Goal: Communication & Community: Answer question/provide support

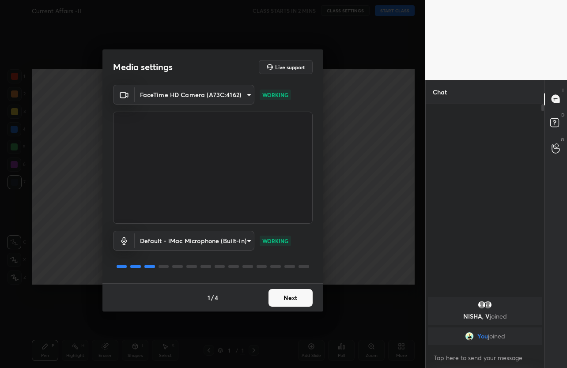
click at [301, 298] on button "Next" at bounding box center [291, 298] width 44 height 18
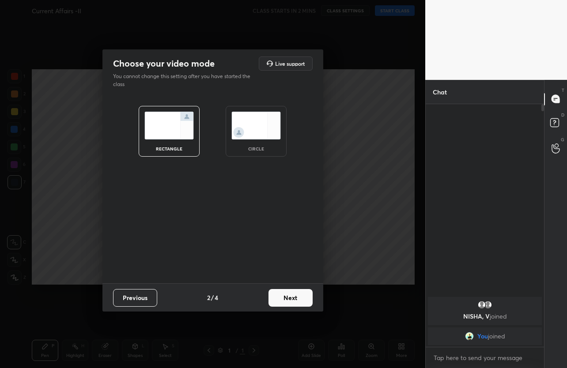
click at [301, 298] on button "Next" at bounding box center [291, 298] width 44 height 18
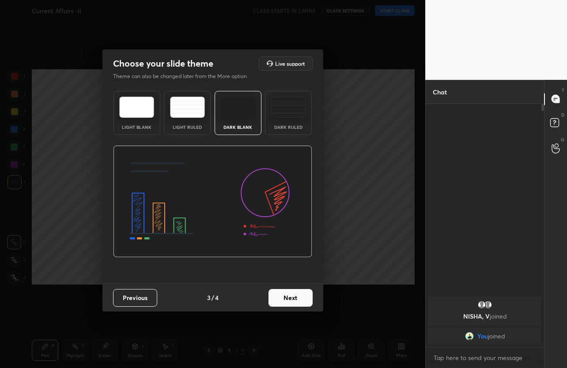
click at [301, 298] on button "Next" at bounding box center [291, 298] width 44 height 18
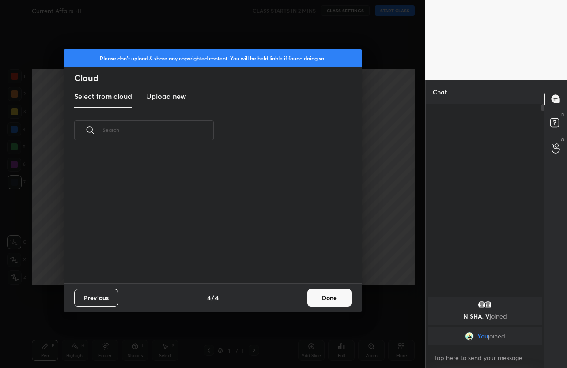
click at [301, 298] on div "Previous 4 / 4 Done" at bounding box center [213, 298] width 299 height 28
click at [312, 299] on button "Done" at bounding box center [329, 298] width 44 height 18
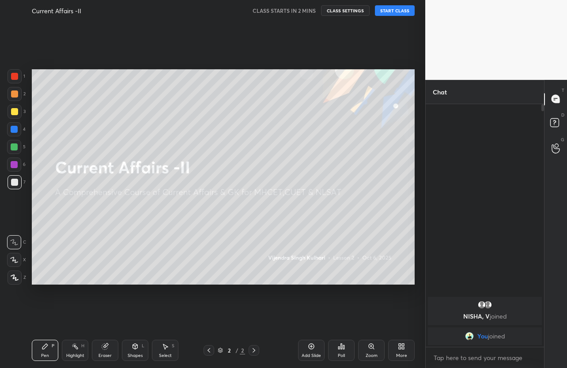
click at [393, 11] on button "START CLASS" at bounding box center [395, 10] width 40 height 11
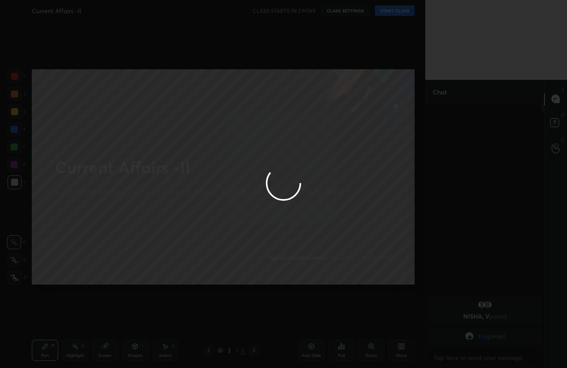
type textarea "x"
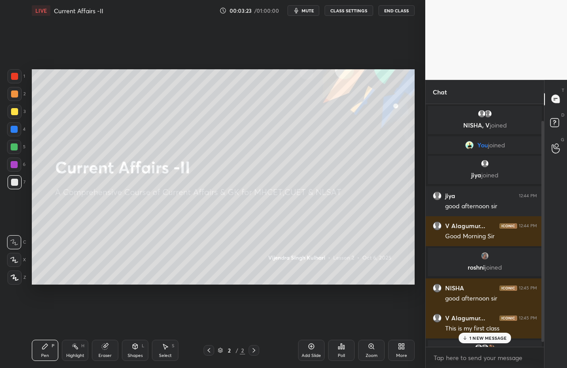
scroll to position [24, 0]
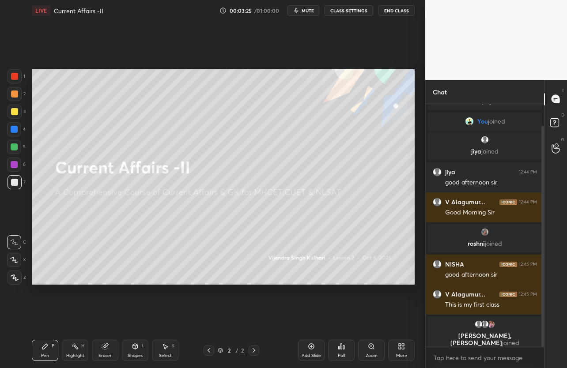
click at [403, 15] on button "End Class" at bounding box center [397, 10] width 36 height 11
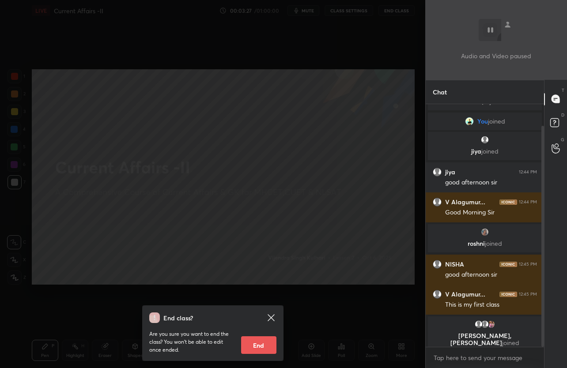
click at [274, 314] on icon at bounding box center [271, 318] width 11 height 11
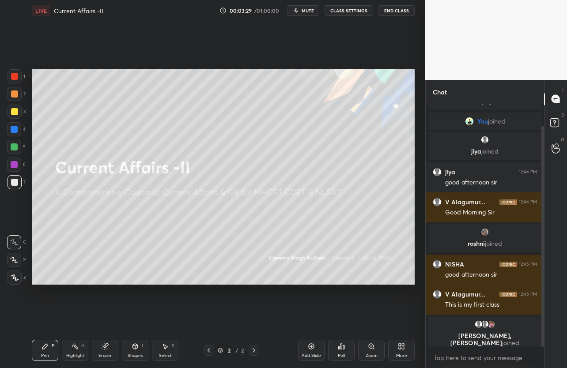
click at [397, 351] on div "More" at bounding box center [401, 350] width 27 height 21
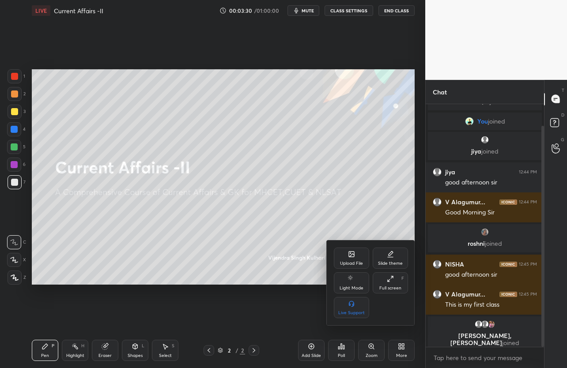
scroll to position [54, 0]
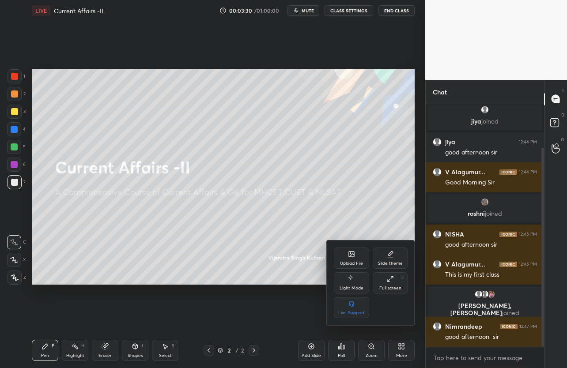
click at [353, 259] on div "Upload File" at bounding box center [351, 258] width 35 height 21
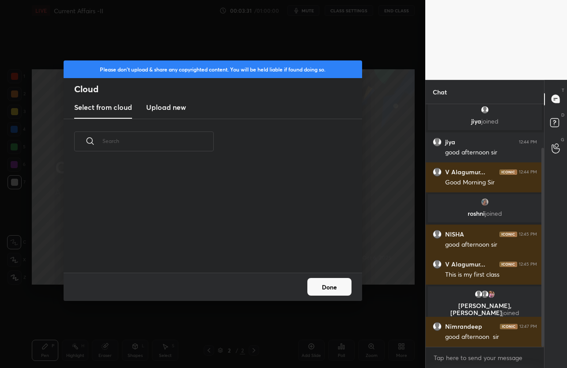
scroll to position [109, 284]
click at [180, 110] on h3 "Upload new" at bounding box center [166, 107] width 40 height 11
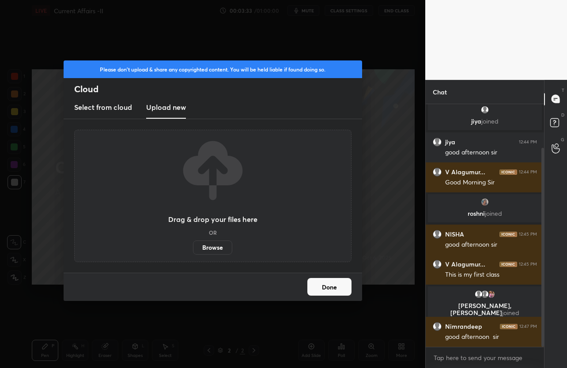
click at [218, 247] on label "Browse" at bounding box center [212, 248] width 39 height 14
click at [193, 247] on input "Browse" at bounding box center [193, 248] width 0 height 14
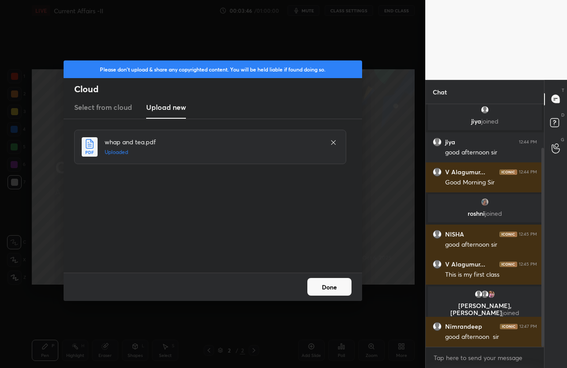
click at [330, 288] on button "Done" at bounding box center [329, 287] width 44 height 18
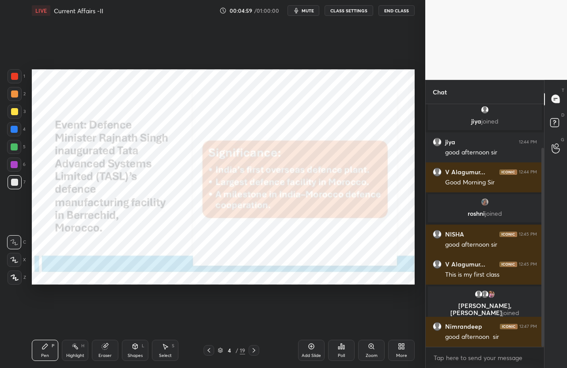
click at [12, 79] on div at bounding box center [14, 76] width 7 height 7
click at [13, 266] on div at bounding box center [14, 260] width 14 height 14
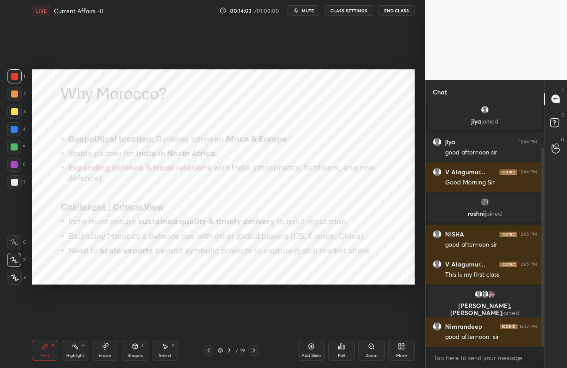
scroll to position [93, 0]
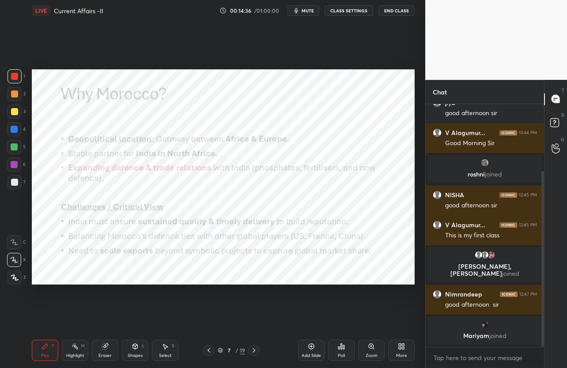
click at [294, 12] on icon "button" at bounding box center [296, 10] width 7 height 7
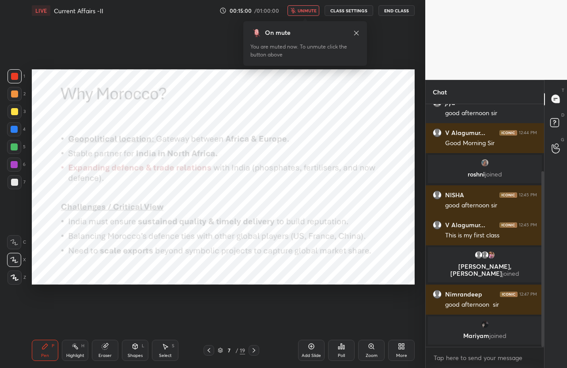
click at [300, 8] on span "unmute" at bounding box center [307, 11] width 19 height 6
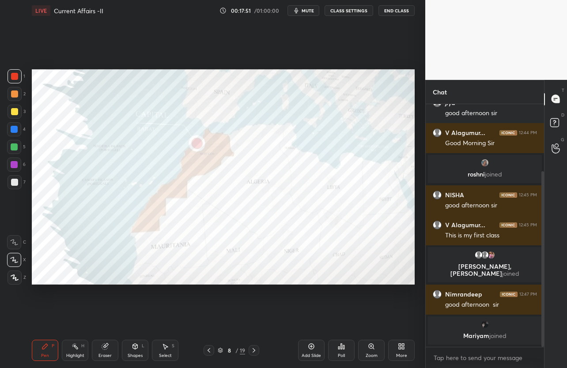
click at [387, 145] on div "Setting up your live class Poll for secs No correct answer Start poll" at bounding box center [223, 177] width 390 height 312
click at [357, 133] on div "Setting up your live class Poll for secs No correct answer Start poll" at bounding box center [223, 177] width 390 height 312
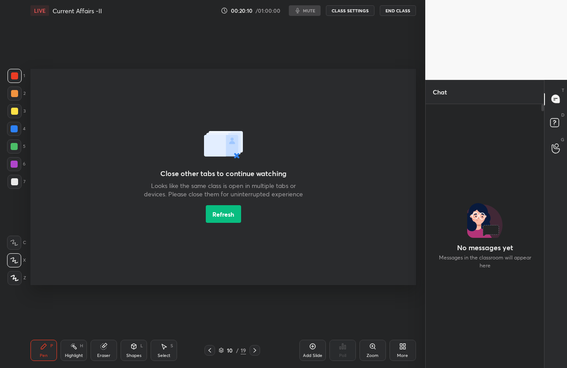
scroll to position [43869, 43791]
click at [232, 220] on button "Refresh" at bounding box center [223, 214] width 35 height 18
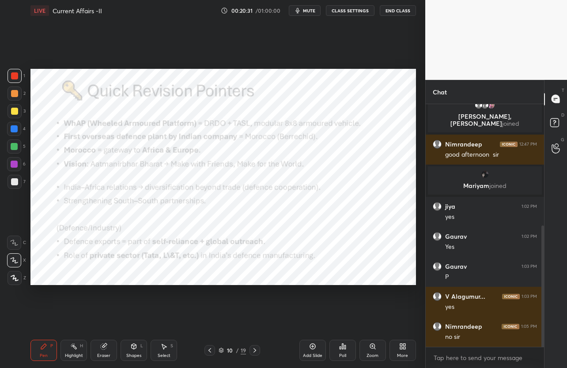
scroll to position [43869, 43791]
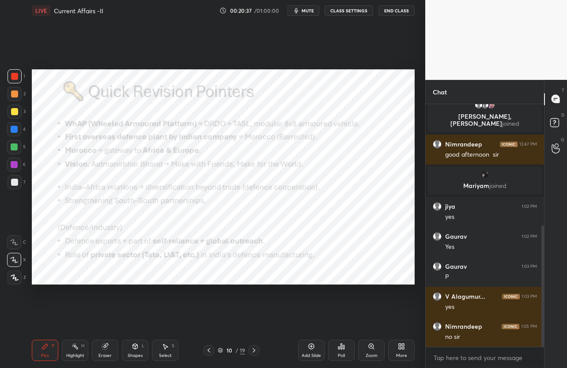
click at [213, 352] on div at bounding box center [209, 350] width 11 height 11
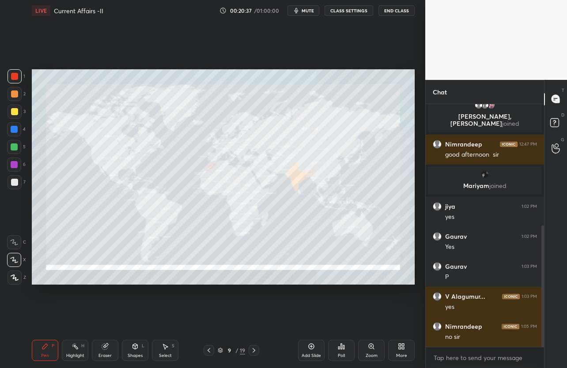
click at [213, 352] on div at bounding box center [209, 350] width 11 height 11
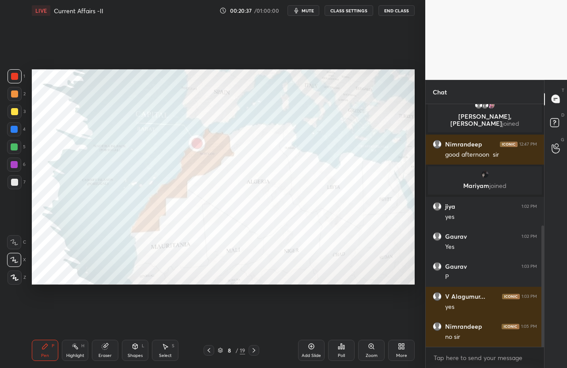
click at [213, 352] on div at bounding box center [209, 350] width 11 height 11
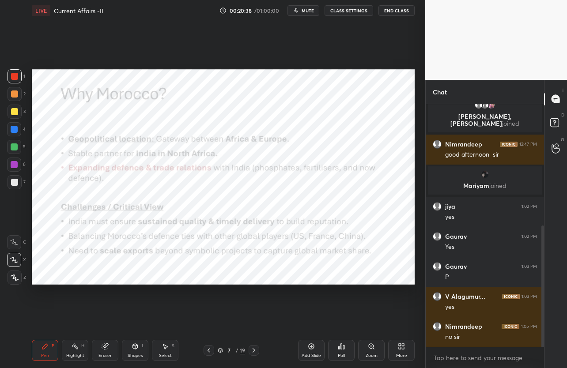
click at [213, 352] on div at bounding box center [209, 350] width 11 height 11
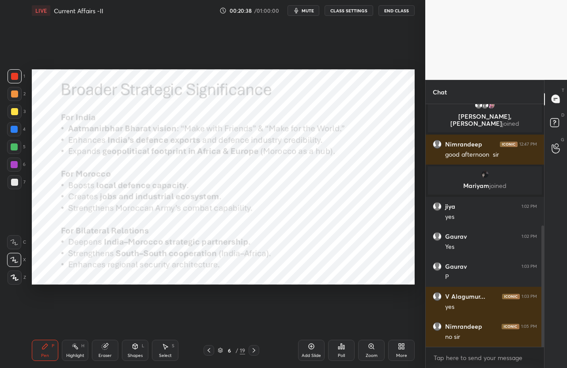
click at [213, 352] on div at bounding box center [209, 350] width 11 height 11
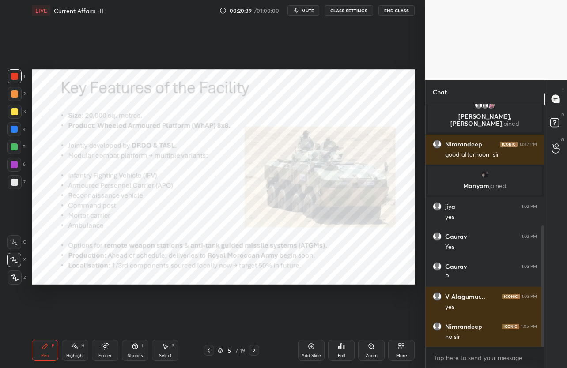
click at [213, 352] on div at bounding box center [209, 350] width 11 height 11
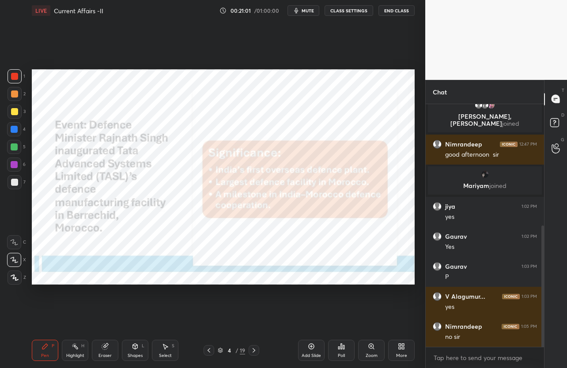
click at [213, 349] on div at bounding box center [209, 350] width 11 height 11
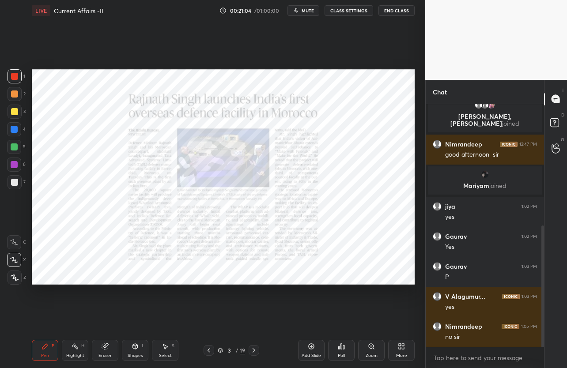
click at [263, 354] on div "3 / 19" at bounding box center [231, 350] width 133 height 11
click at [253, 351] on icon at bounding box center [254, 350] width 7 height 7
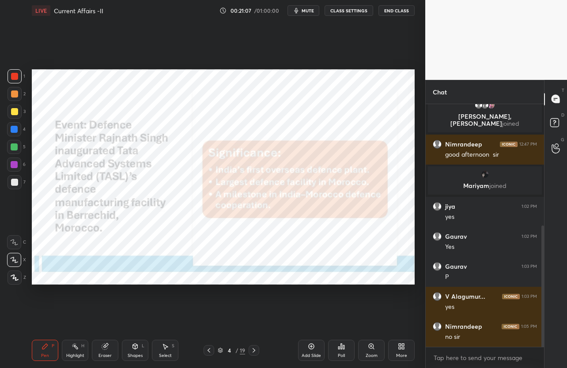
click at [314, 7] on button "mute" at bounding box center [304, 10] width 32 height 11
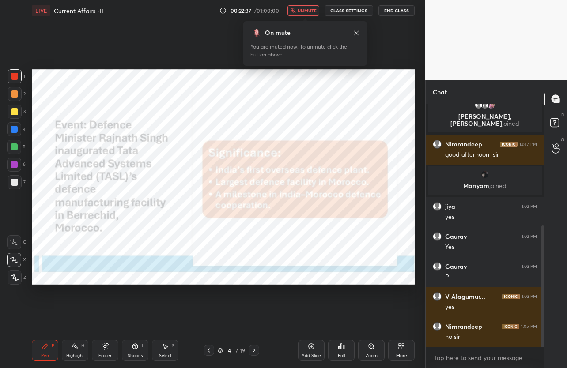
click at [303, 10] on span "unmute" at bounding box center [307, 11] width 19 height 6
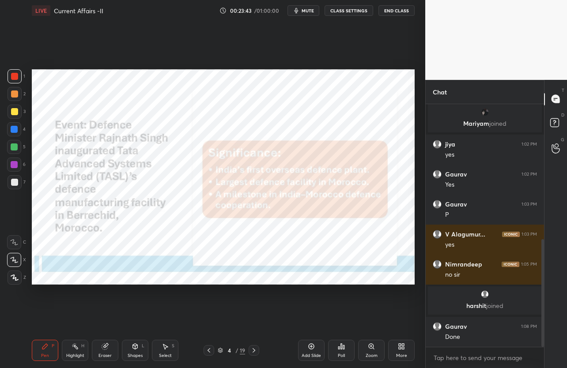
scroll to position [336, 0]
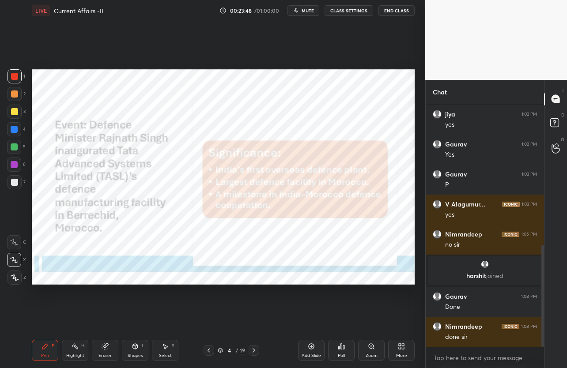
click at [252, 350] on icon at bounding box center [254, 350] width 7 height 7
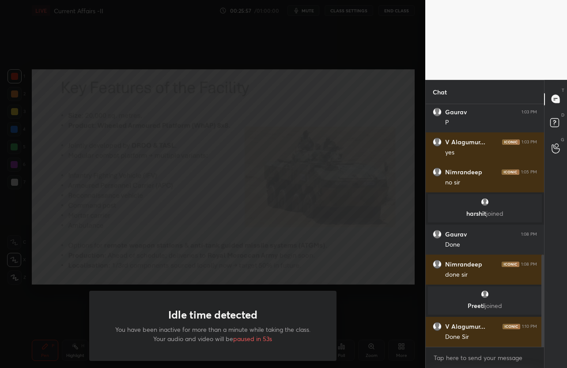
scroll to position [428, 0]
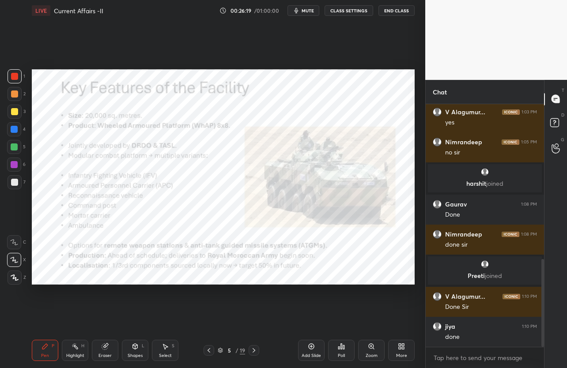
click at [257, 352] on icon at bounding box center [254, 350] width 7 height 7
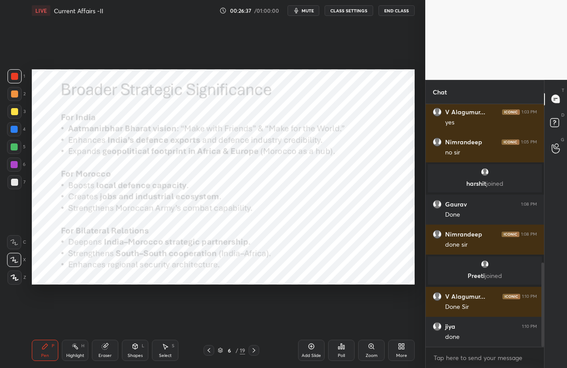
scroll to position [458, 0]
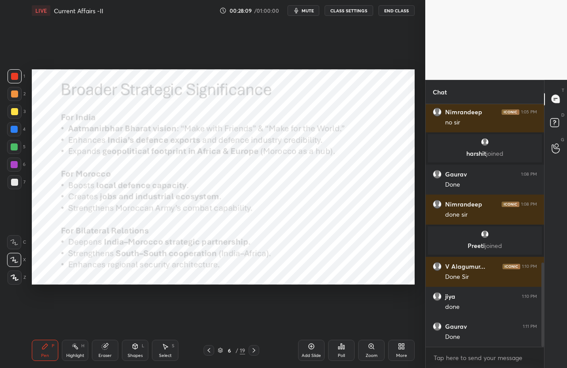
click at [310, 13] on span "mute" at bounding box center [308, 11] width 12 height 6
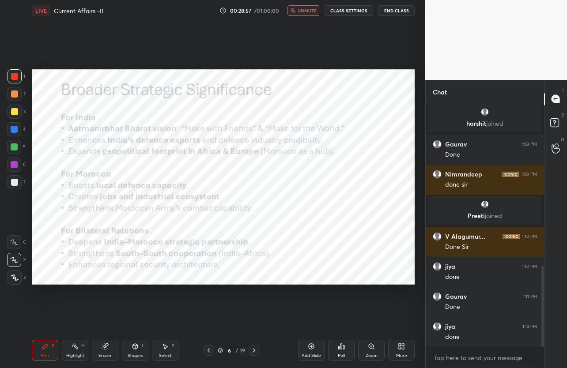
click at [296, 11] on icon "button" at bounding box center [293, 10] width 5 height 5
click at [253, 352] on icon at bounding box center [254, 350] width 7 height 7
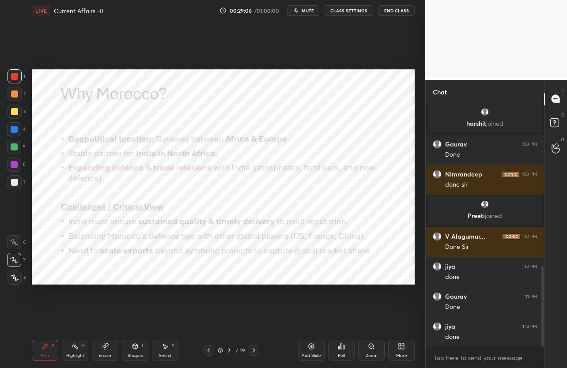
scroll to position [518, 0]
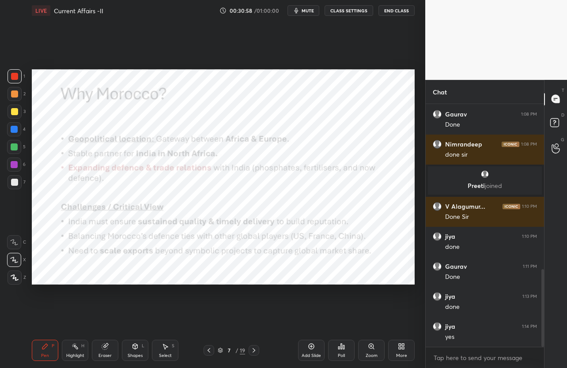
click at [259, 351] on div "7 / 19" at bounding box center [231, 350] width 133 height 11
click at [255, 352] on icon at bounding box center [254, 350] width 7 height 7
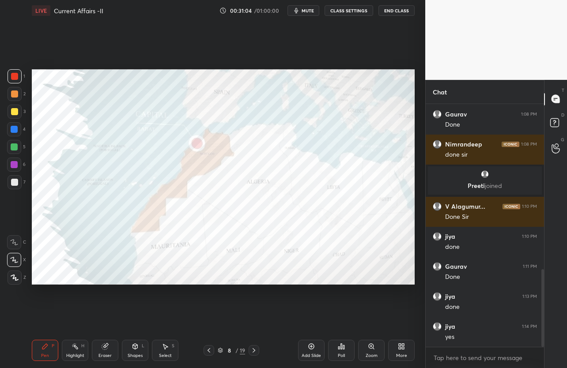
click at [255, 352] on icon at bounding box center [254, 350] width 7 height 7
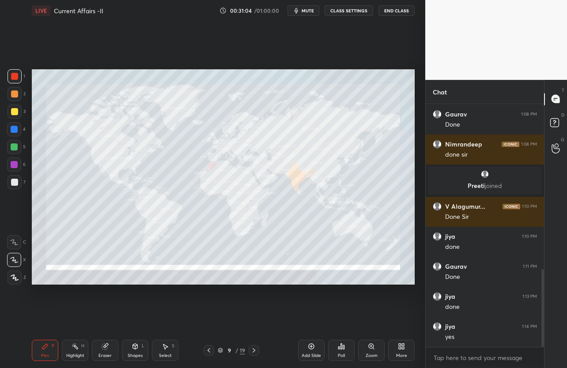
click at [255, 352] on icon at bounding box center [254, 350] width 7 height 7
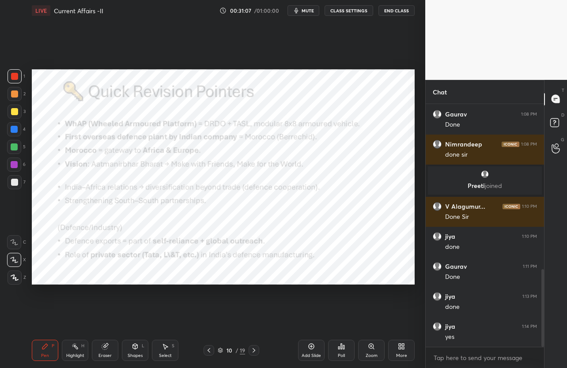
click at [111, 354] on div "Eraser" at bounding box center [105, 356] width 13 height 4
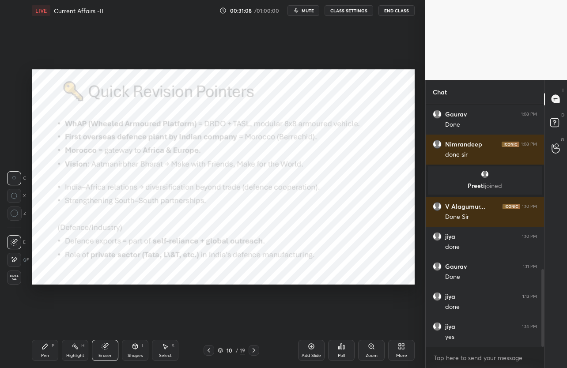
click at [20, 280] on span "Erase all" at bounding box center [14, 278] width 13 height 6
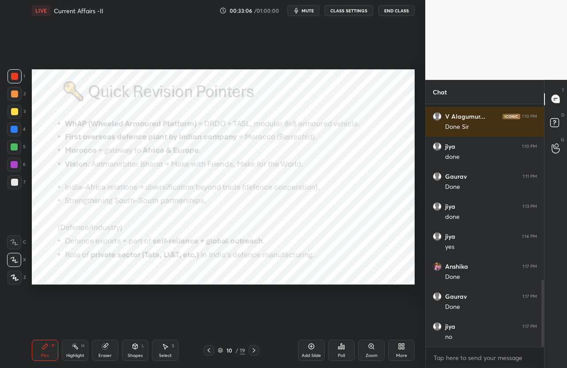
scroll to position [638, 0]
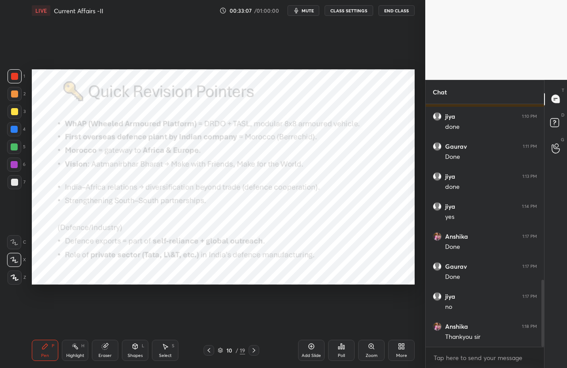
click at [391, 11] on button "End Class" at bounding box center [397, 10] width 36 height 11
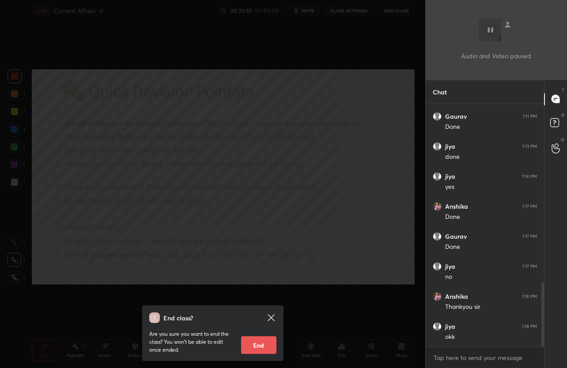
scroll to position [698, 0]
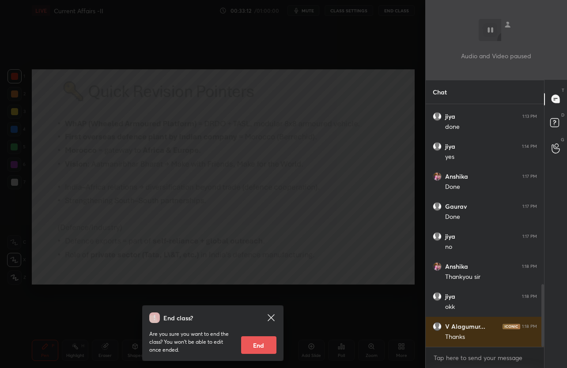
click at [259, 349] on button "End" at bounding box center [258, 346] width 35 height 18
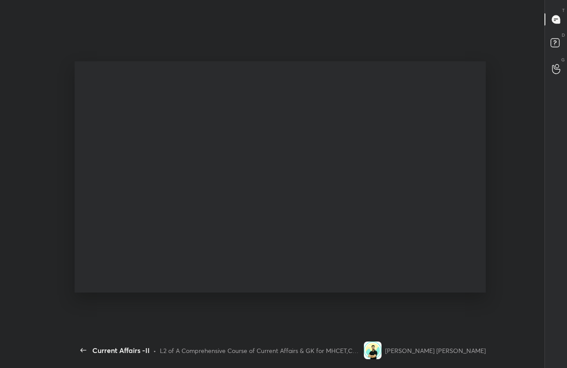
type textarea "x"
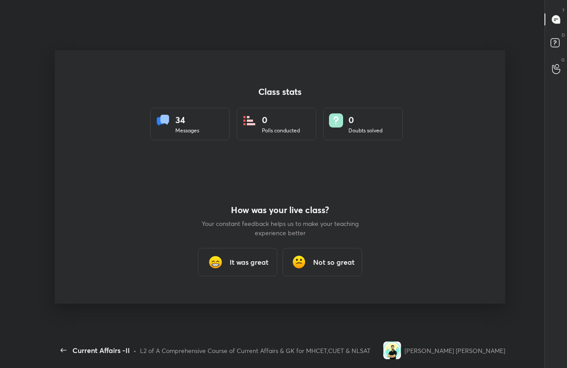
scroll to position [0, 0]
